Goal: Navigation & Orientation: Find specific page/section

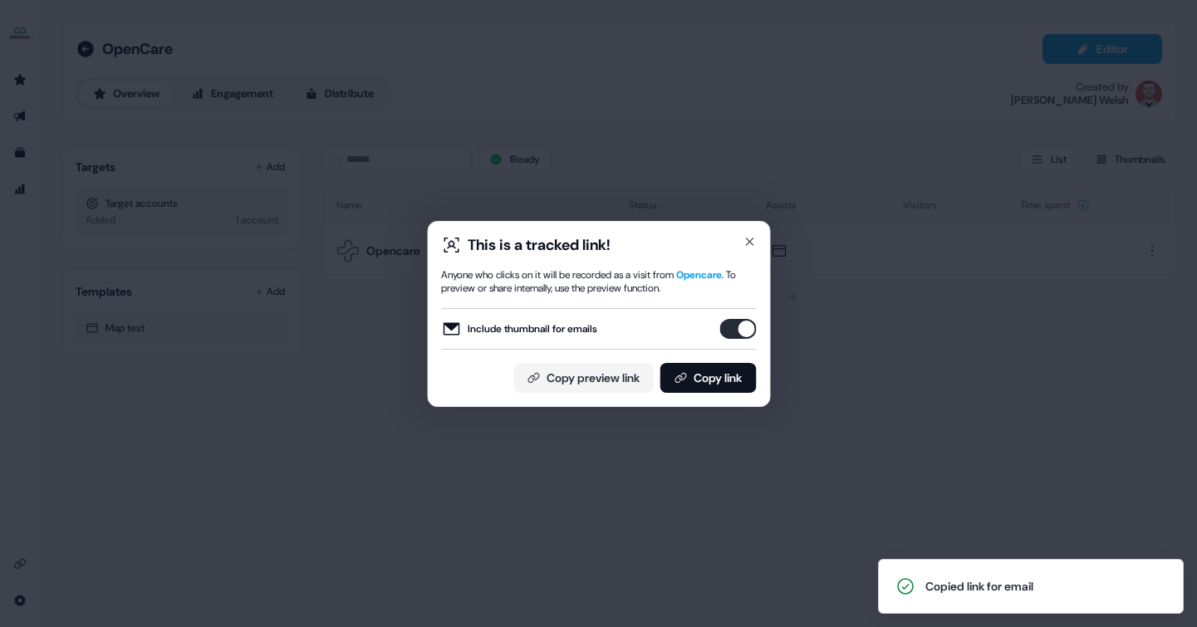
click at [741, 241] on div "This is a tracked link!" at bounding box center [598, 245] width 315 height 20
click at [756, 237] on div "This is a tracked link! Anyone who clicks on it will be recorded as a visit fro…" at bounding box center [598, 314] width 343 height 186
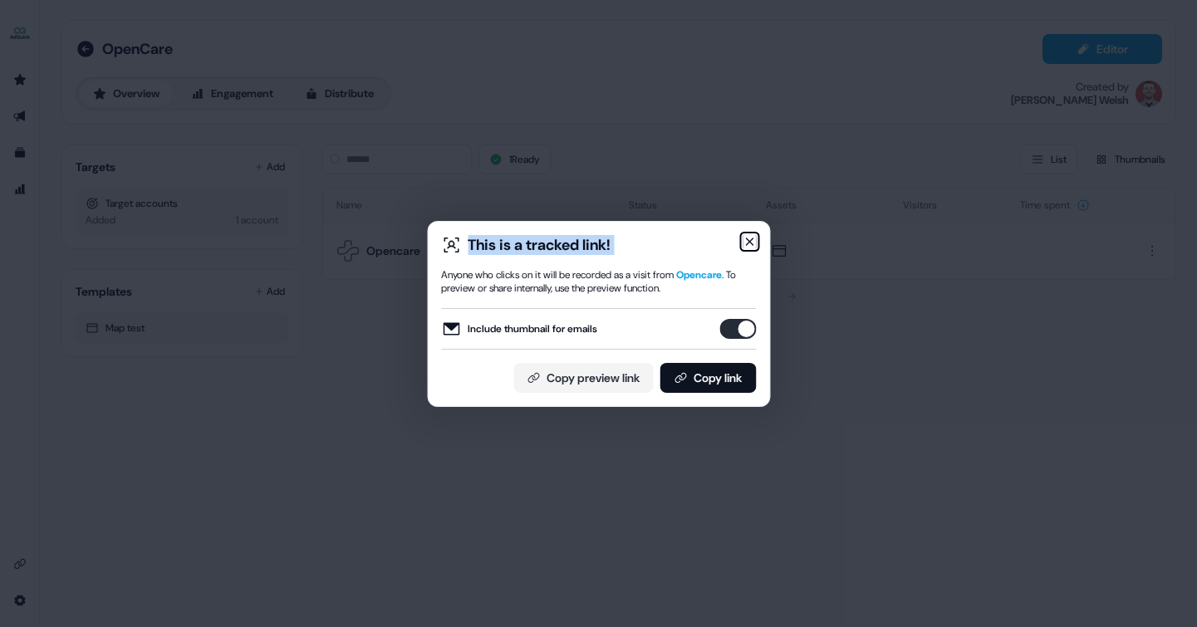
click at [753, 238] on icon "button" at bounding box center [749, 241] width 13 height 13
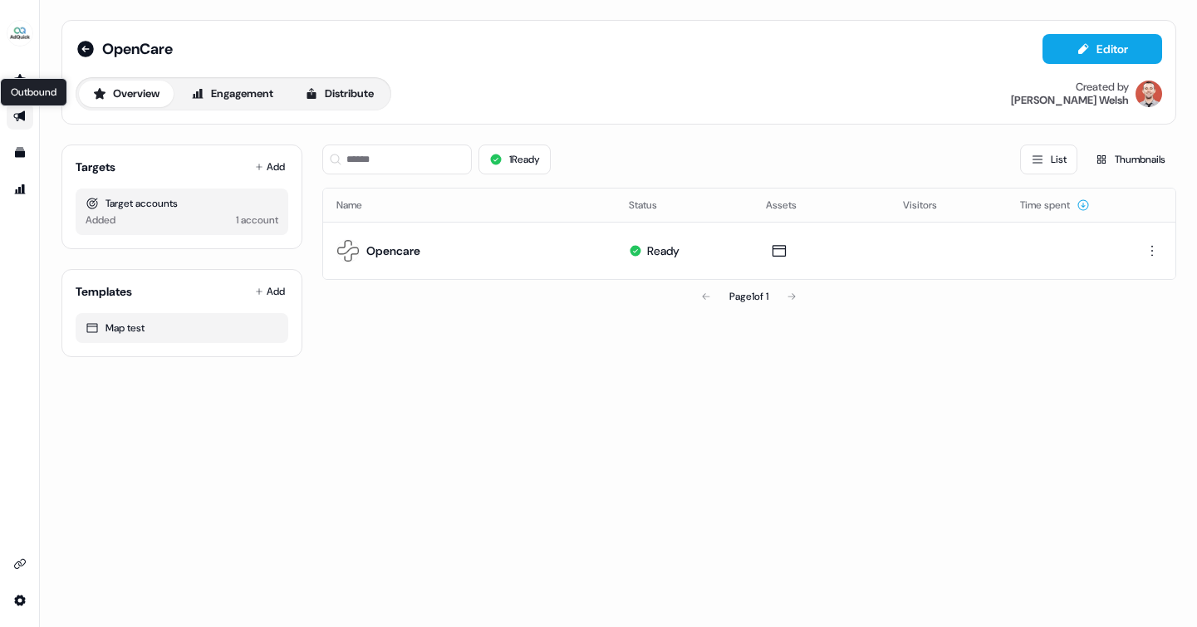
click at [24, 112] on icon "Go to outbound experience" at bounding box center [19, 116] width 12 height 11
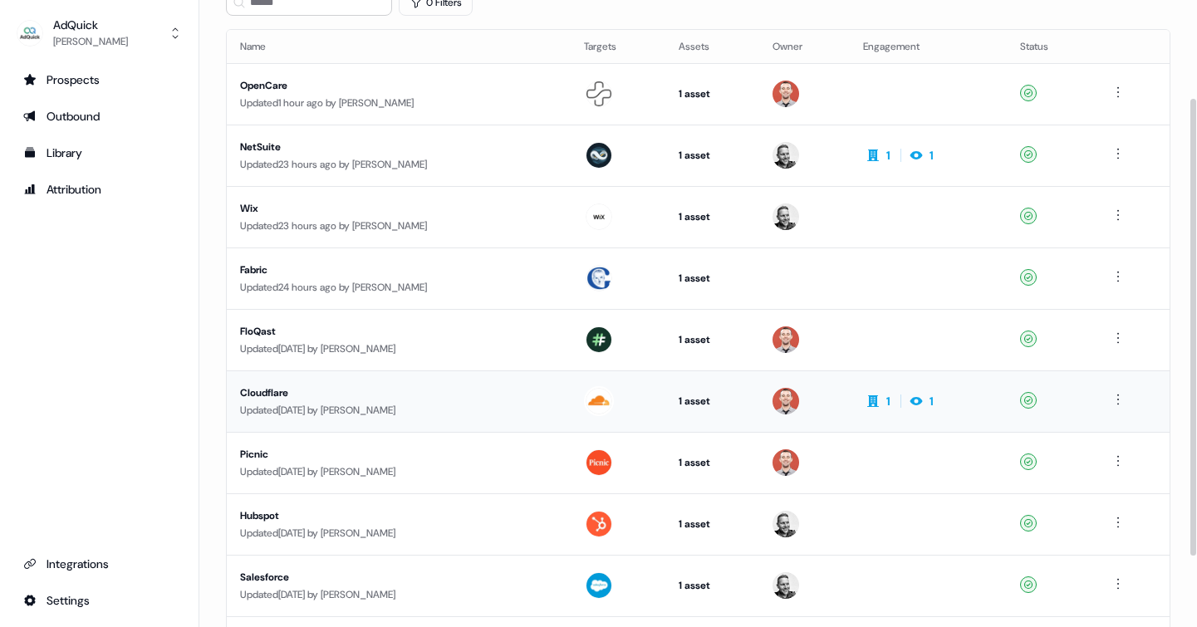
scroll to position [190, 0]
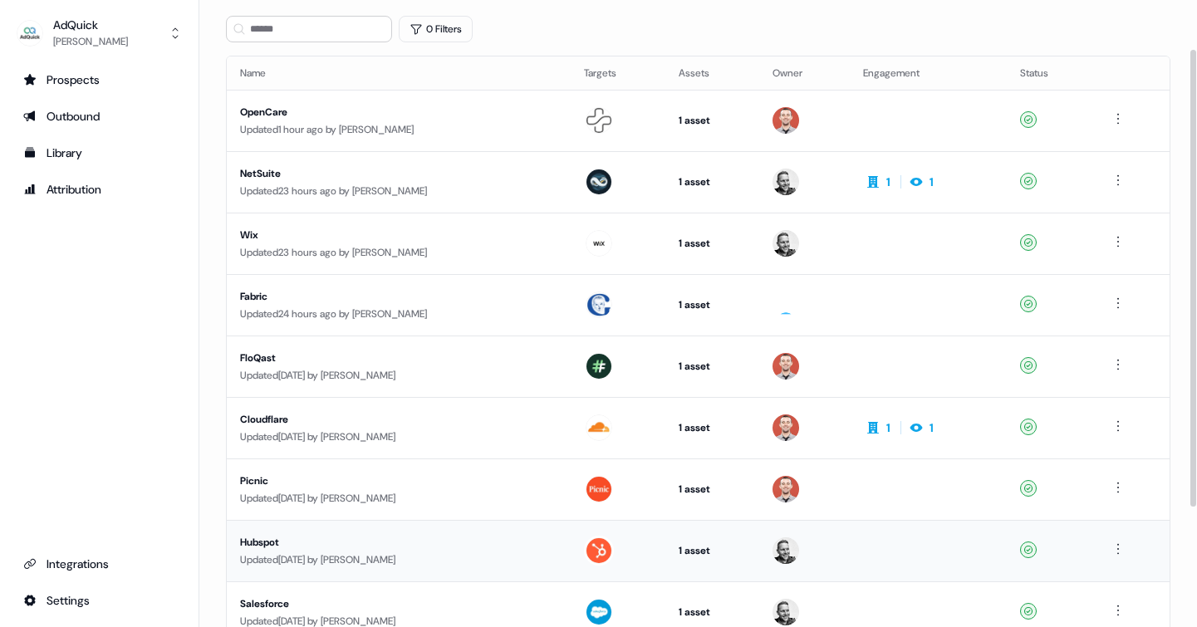
scroll to position [86, 0]
